Goal: Obtain resource: Obtain resource

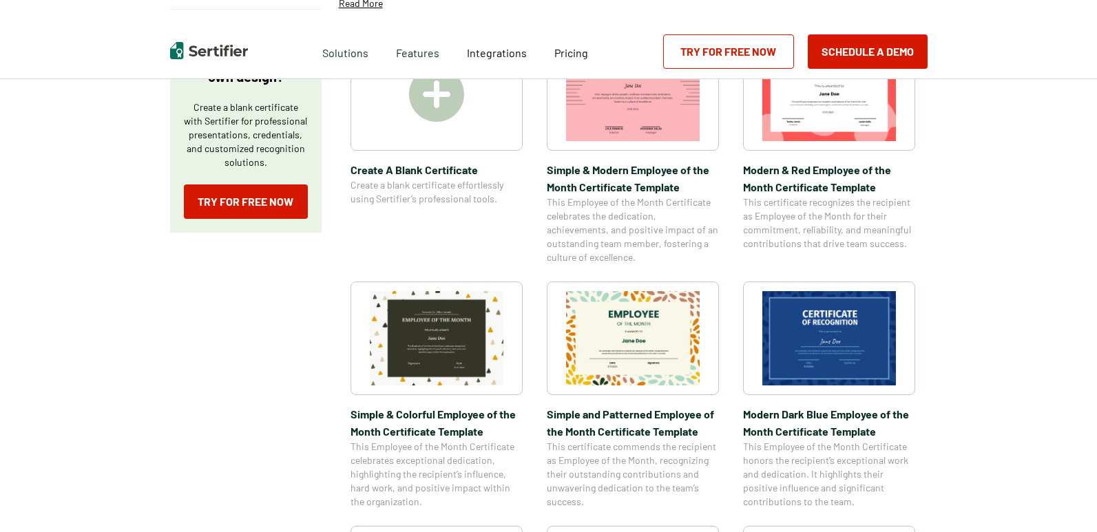
scroll to position [275, 0]
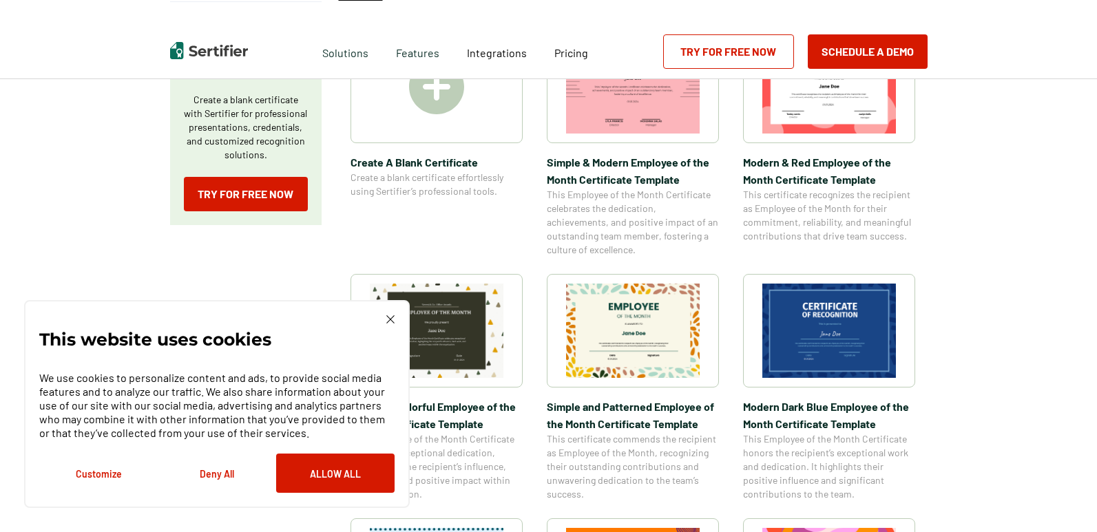
click at [390, 318] on img at bounding box center [390, 319] width 8 height 8
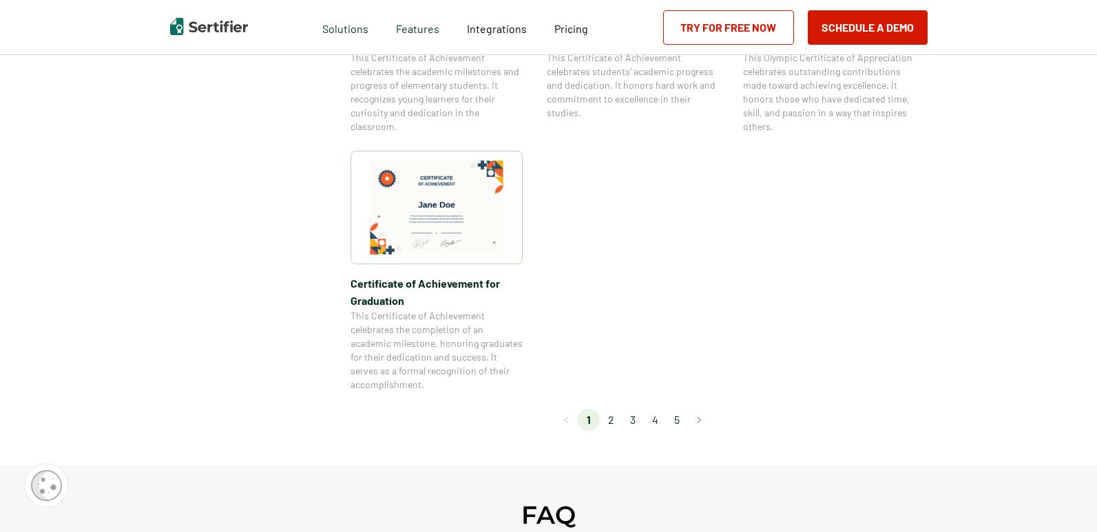
scroll to position [1170, 0]
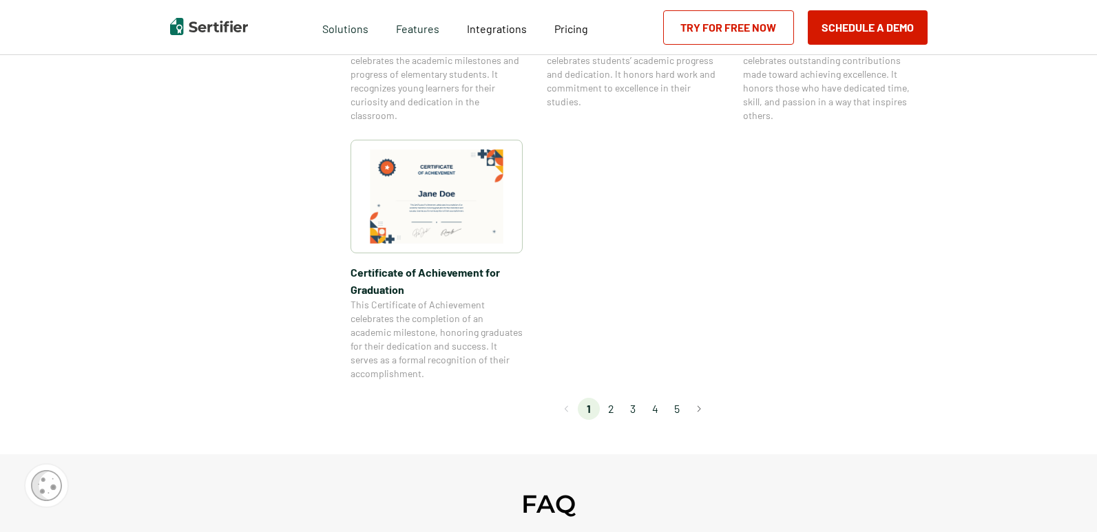
click at [616, 405] on li "2" at bounding box center [611, 409] width 22 height 22
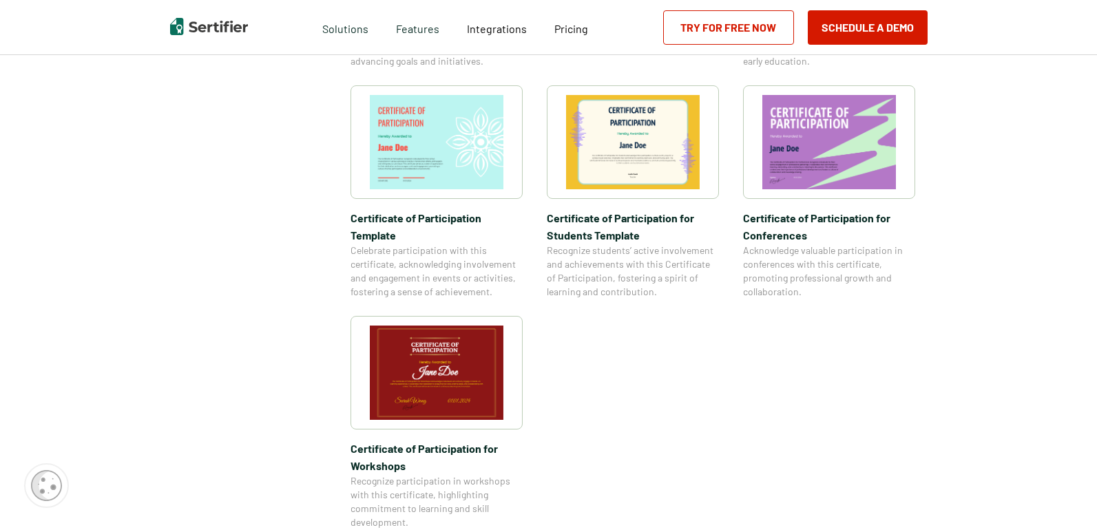
scroll to position [1033, 0]
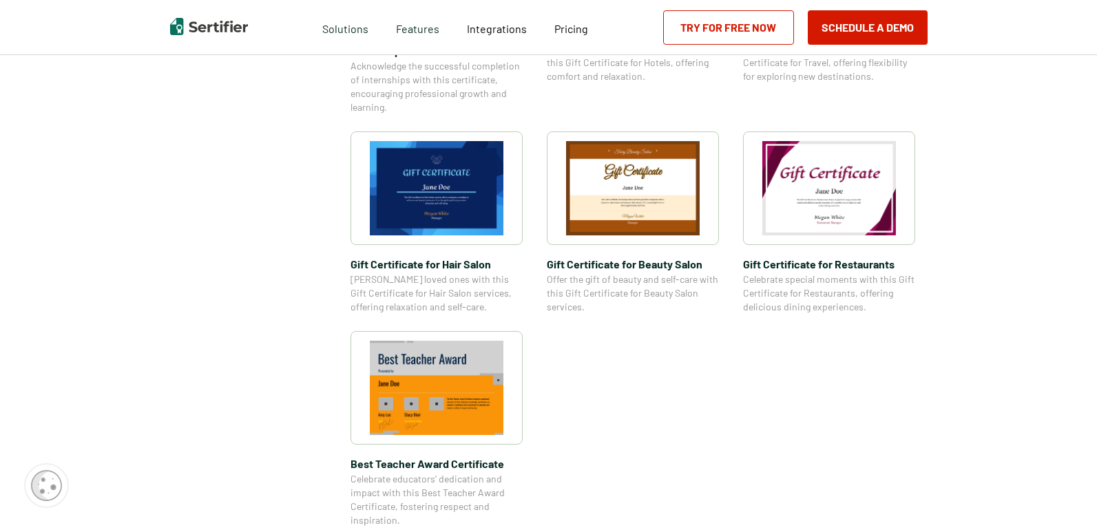
scroll to position [895, 0]
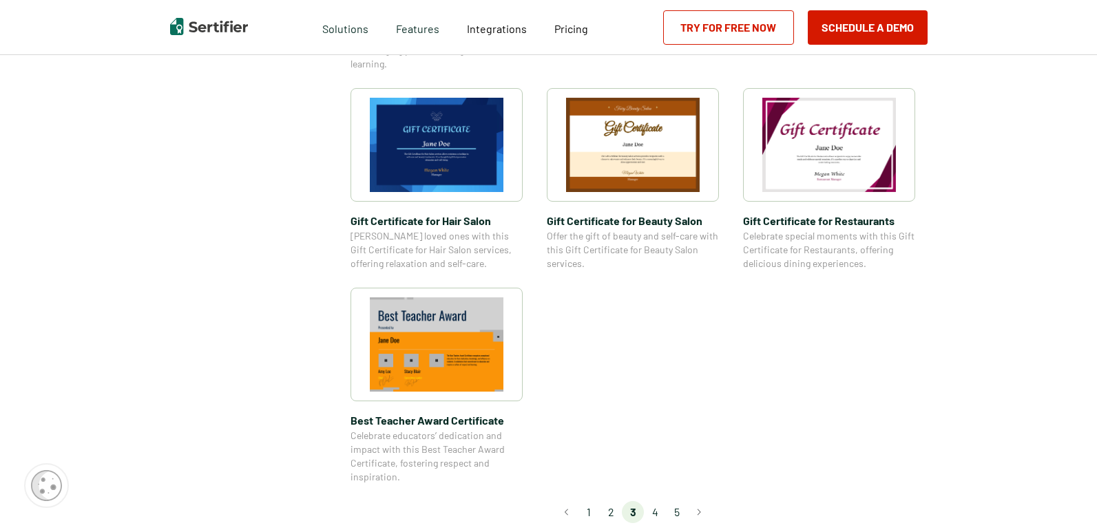
click at [656, 512] on li "4" at bounding box center [655, 512] width 22 height 22
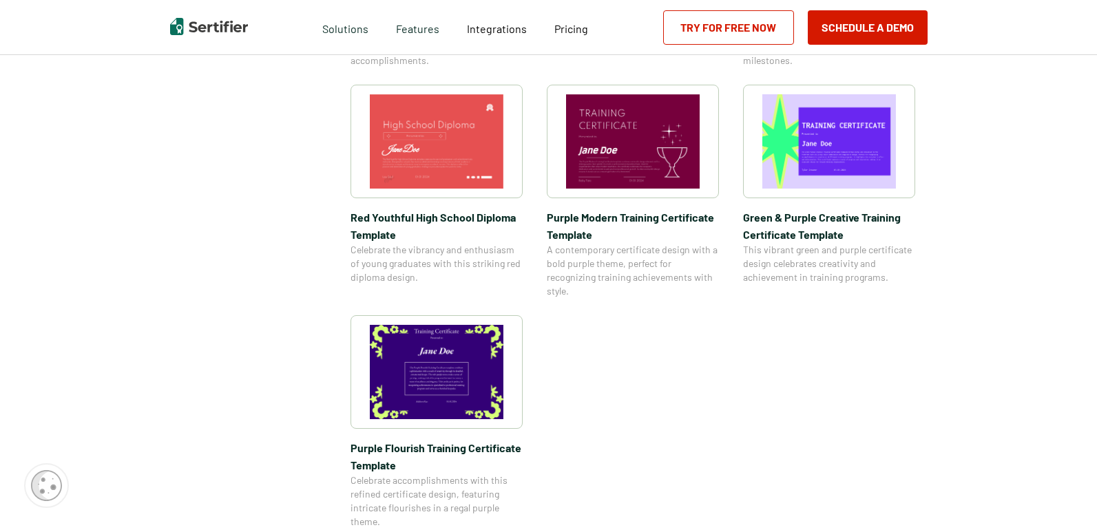
scroll to position [1101, 0]
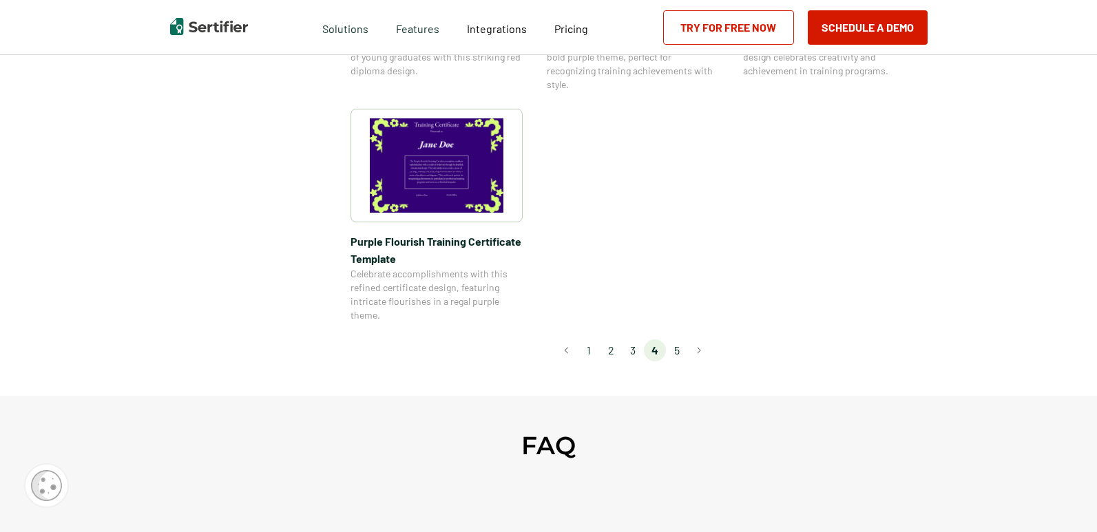
click at [634, 350] on li "3" at bounding box center [633, 350] width 22 height 22
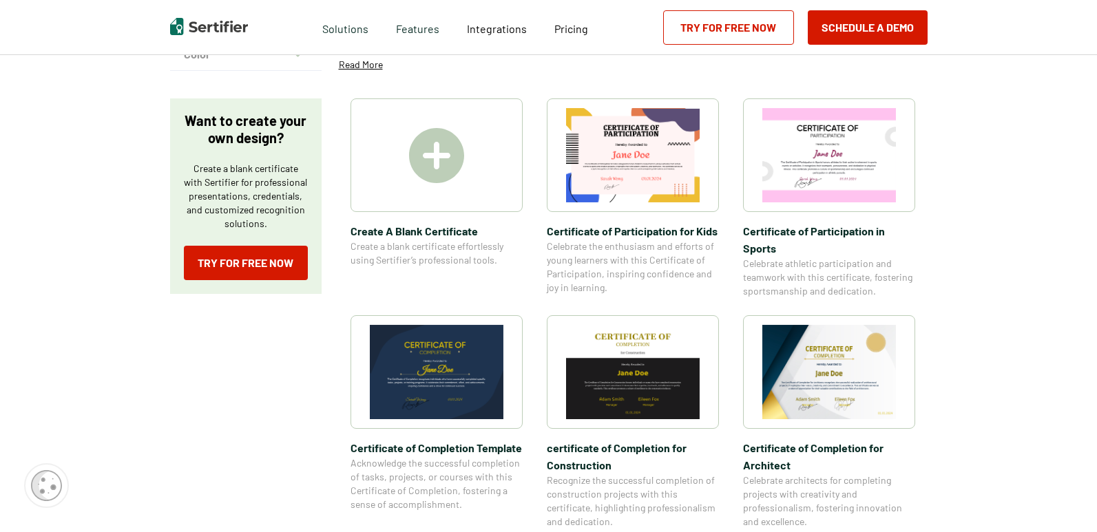
scroll to position [275, 0]
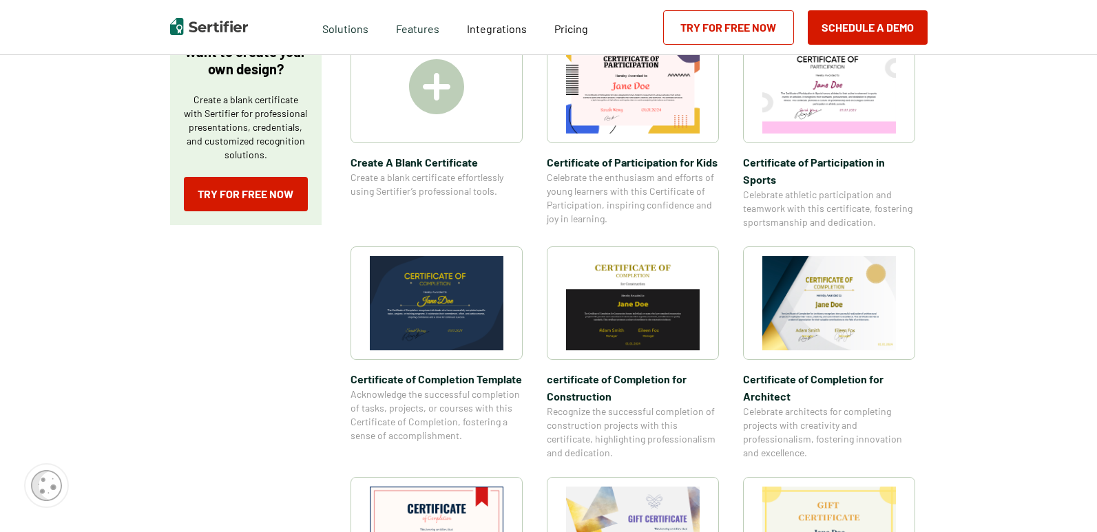
click at [822, 293] on img at bounding box center [829, 303] width 134 height 94
